Goal: Task Accomplishment & Management: Manage account settings

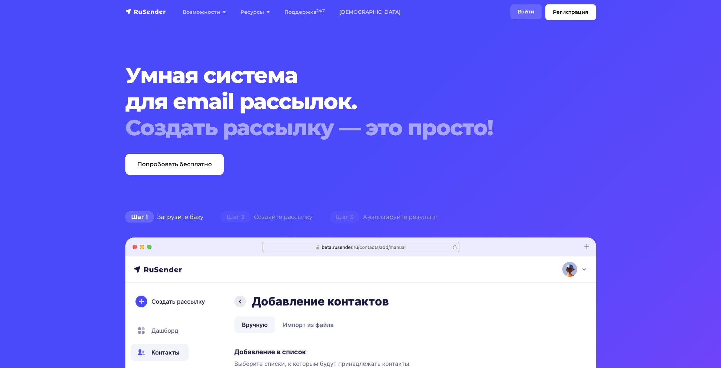
click at [523, 10] on link "Войти" at bounding box center [525, 11] width 31 height 15
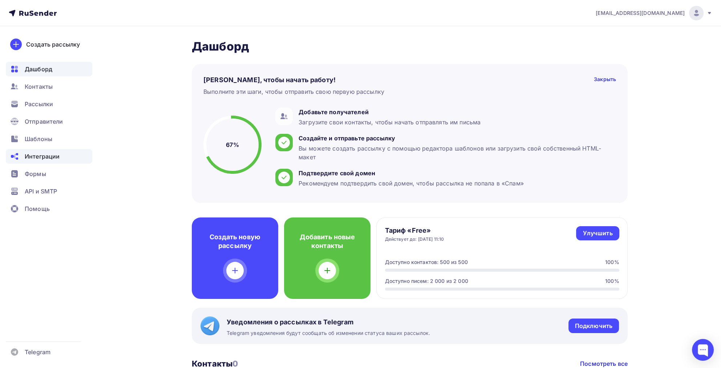
click at [31, 157] on span "Интеграции" at bounding box center [42, 156] width 35 height 9
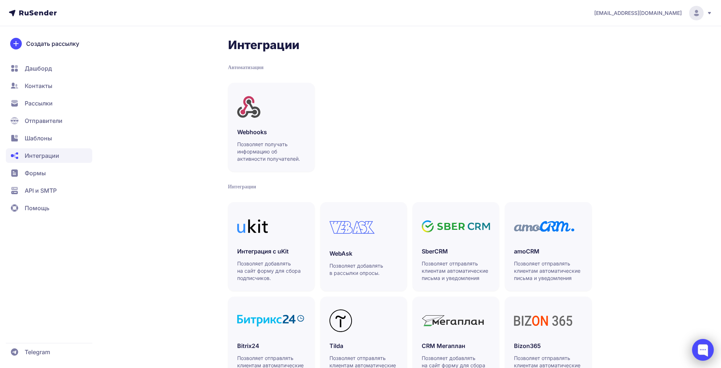
click at [700, 341] on div at bounding box center [703, 349] width 22 height 22
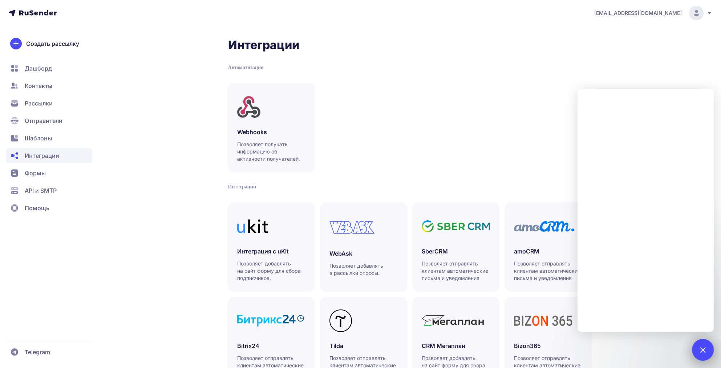
click at [700, 341] on div at bounding box center [703, 349] width 22 height 22
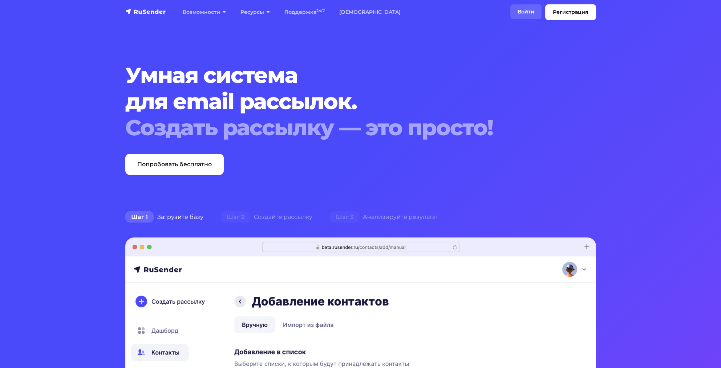
click at [521, 13] on link "Войти" at bounding box center [525, 11] width 31 height 15
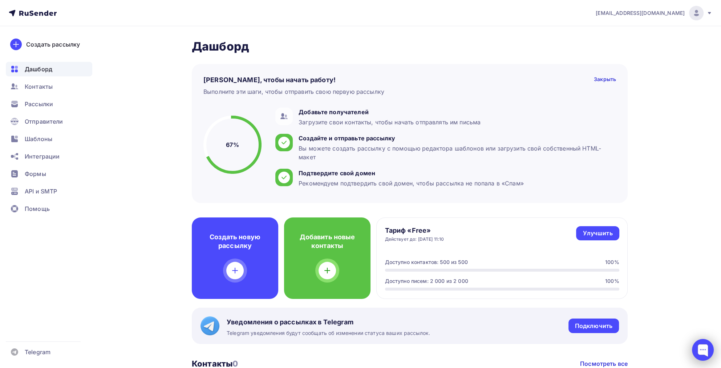
click at [703, 349] on div at bounding box center [703, 349] width 22 height 22
